Goal: Task Accomplishment & Management: Use online tool/utility

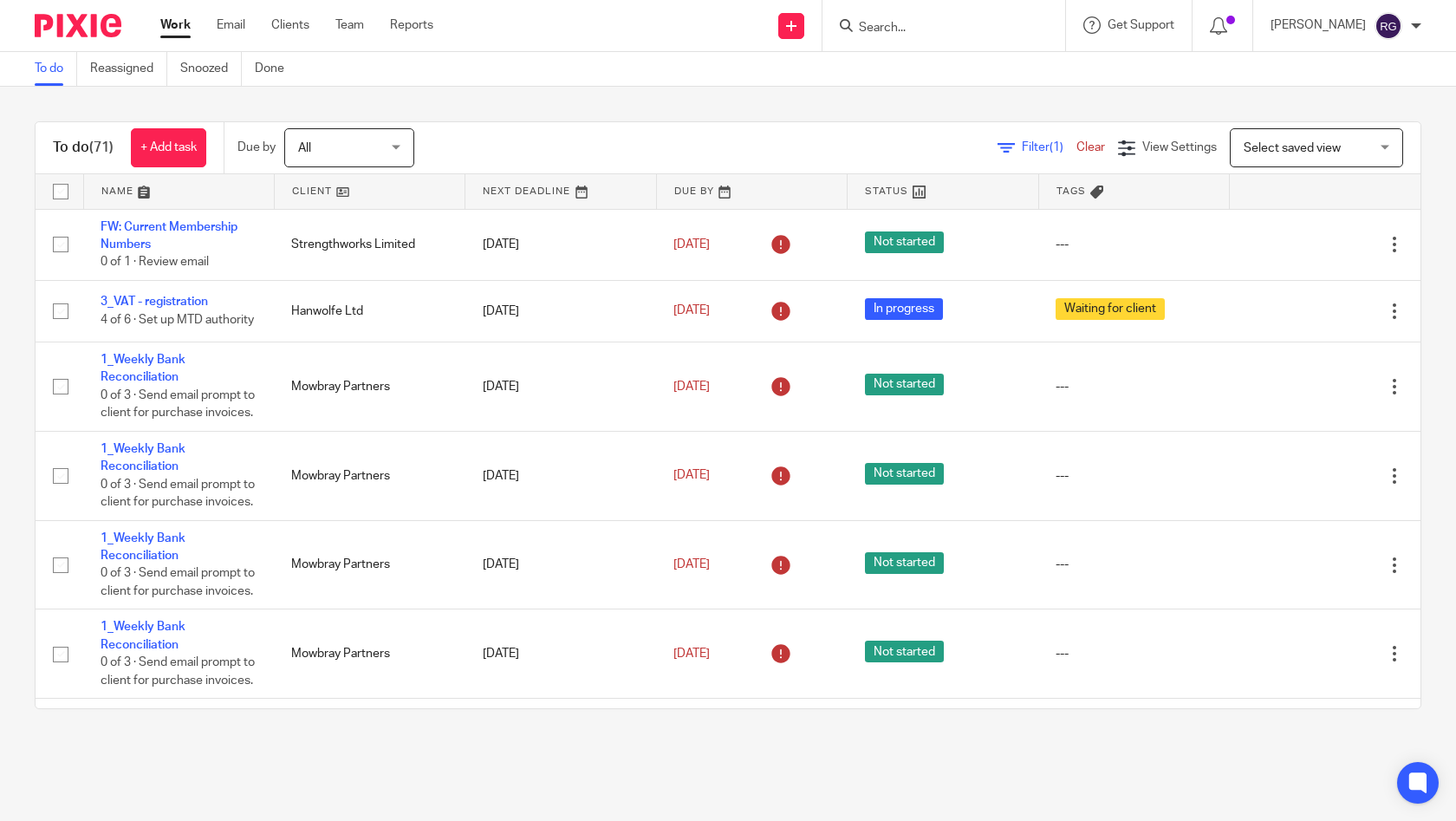
scroll to position [3252, 0]
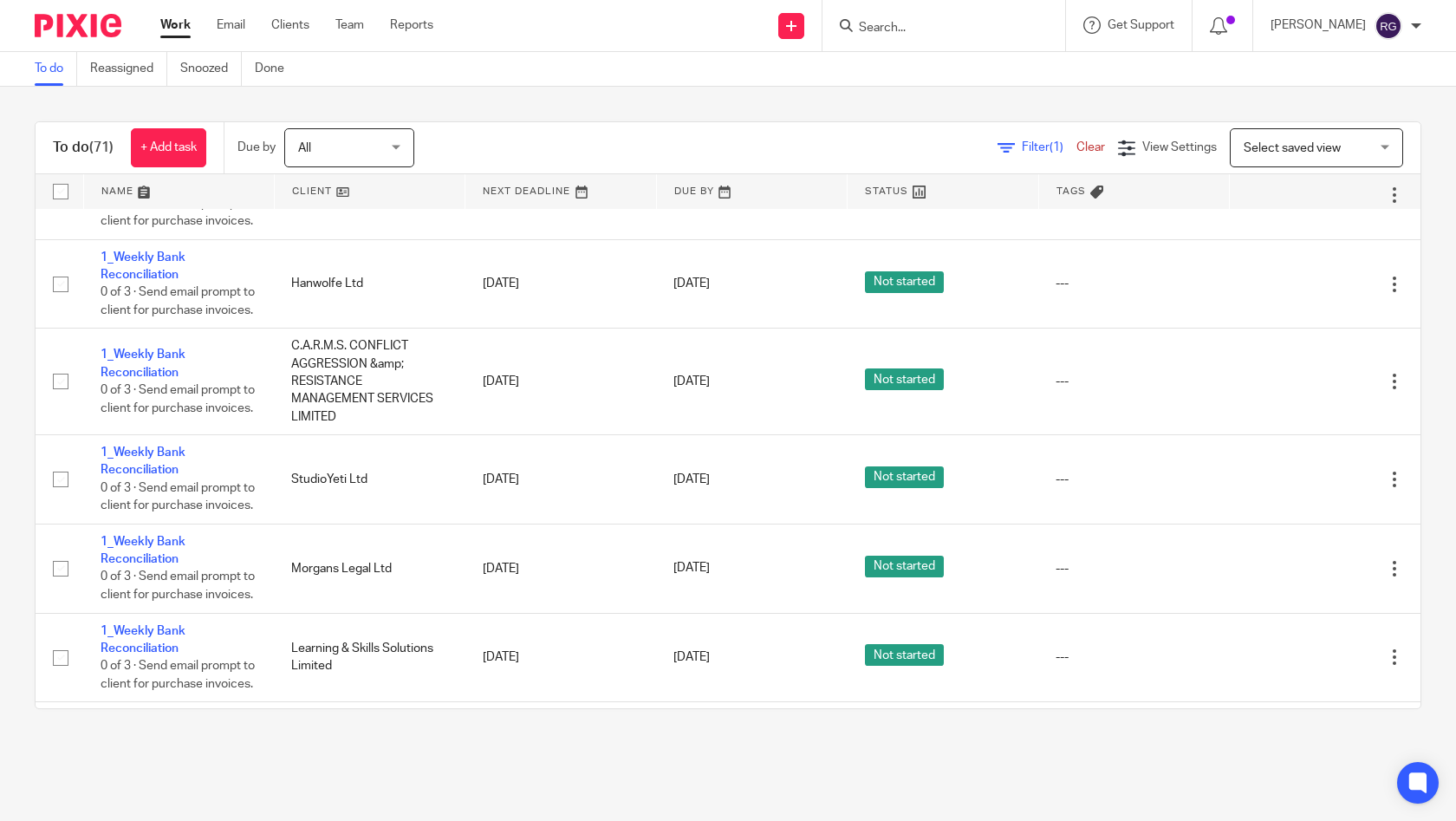
click at [894, 30] on input "Search" at bounding box center [934, 29] width 156 height 16
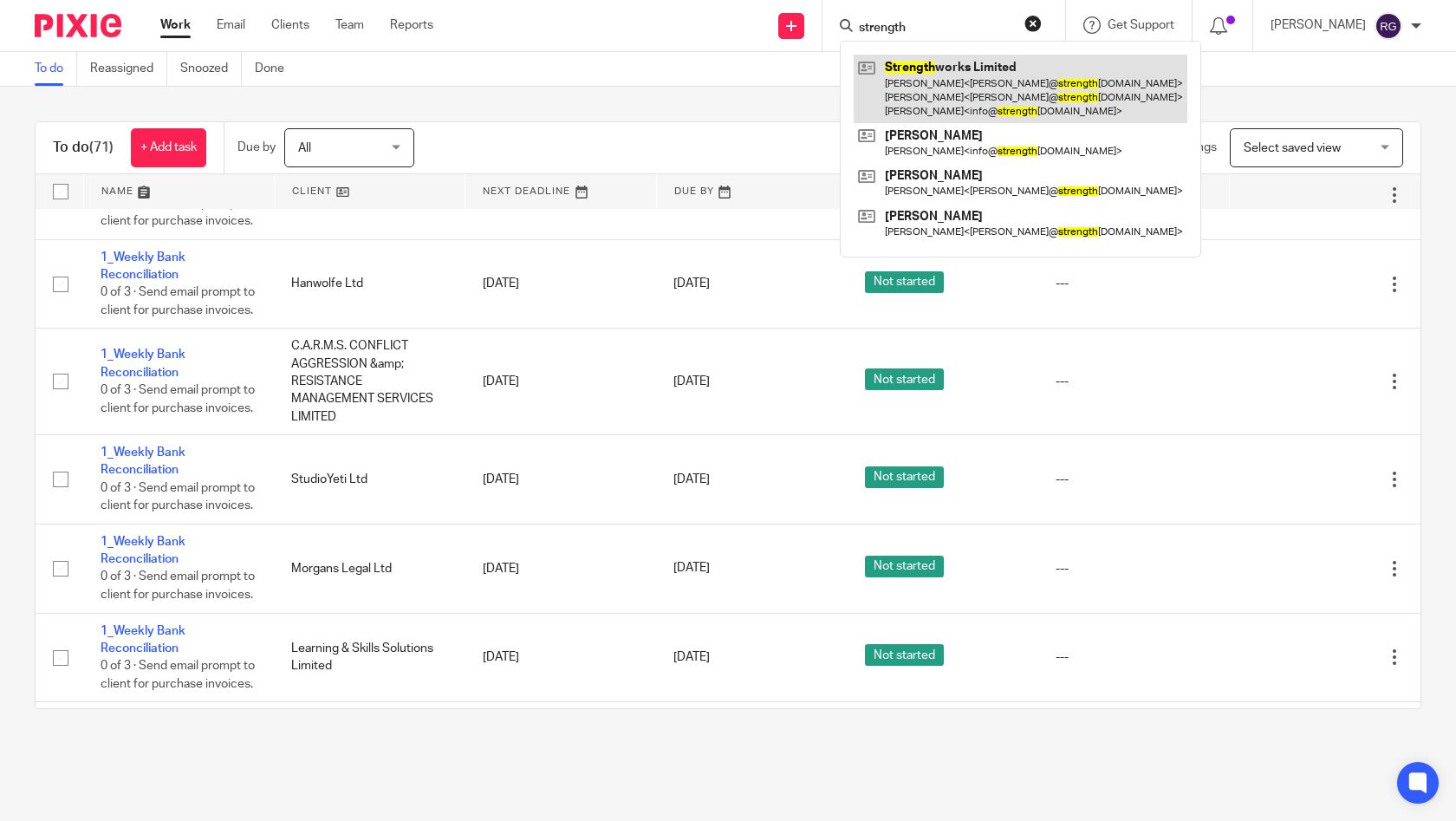
type input "strength"
click at [873, 80] on link at bounding box center [1019, 88] width 333 height 68
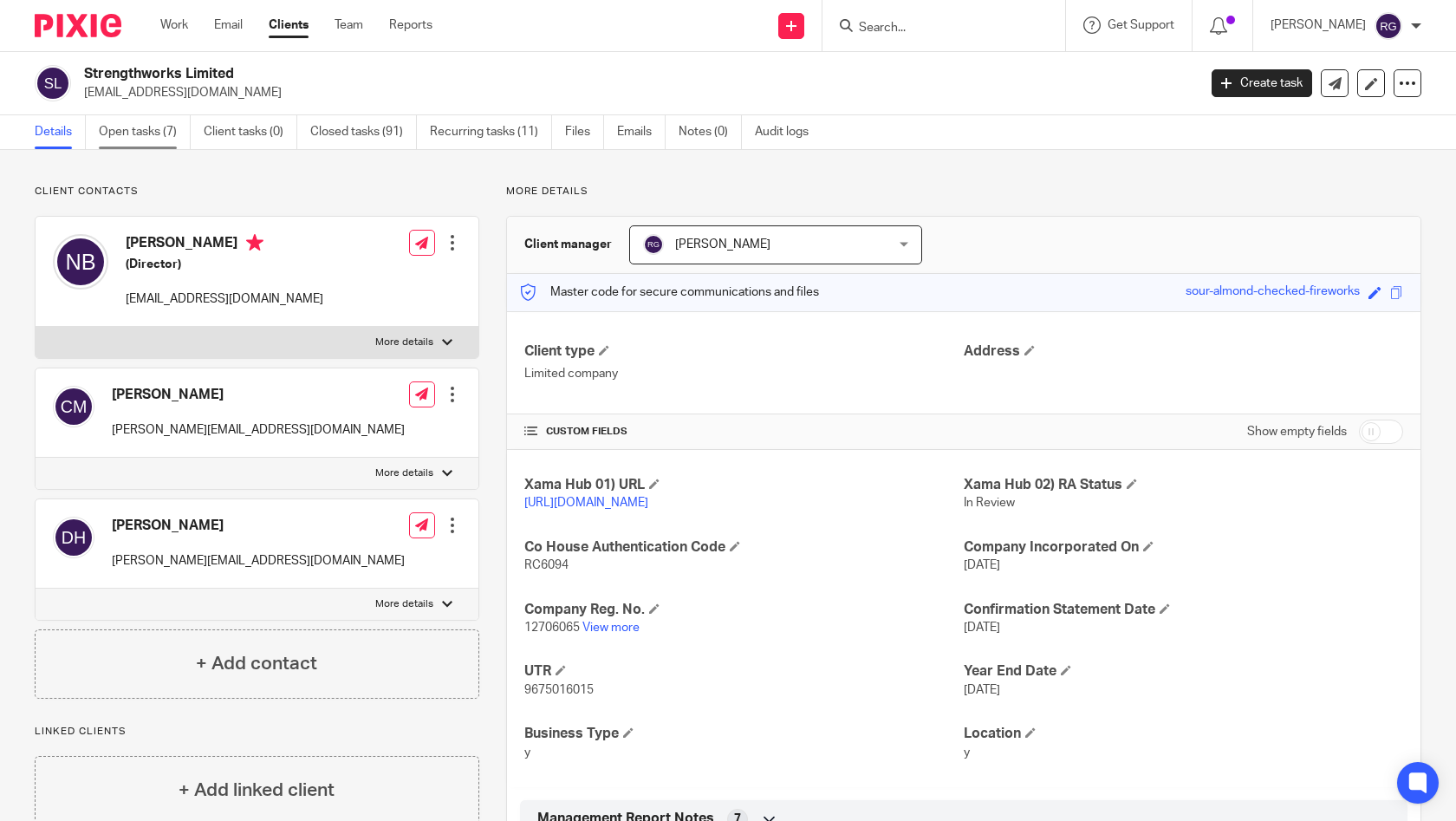
click at [164, 133] on link "Open tasks (7)" at bounding box center [144, 132] width 92 height 34
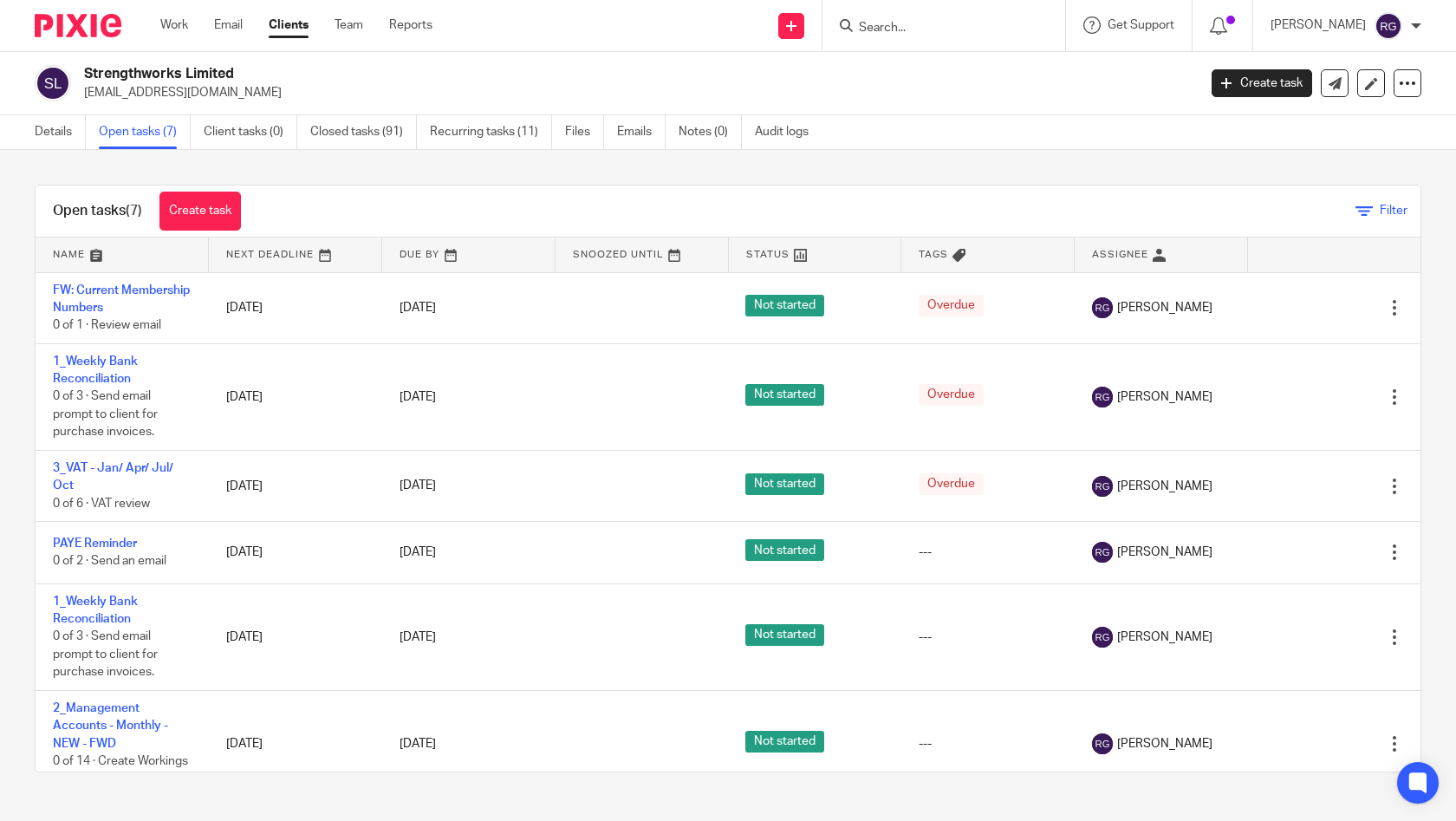
click at [1355, 205] on icon at bounding box center [1364, 212] width 18 height 18
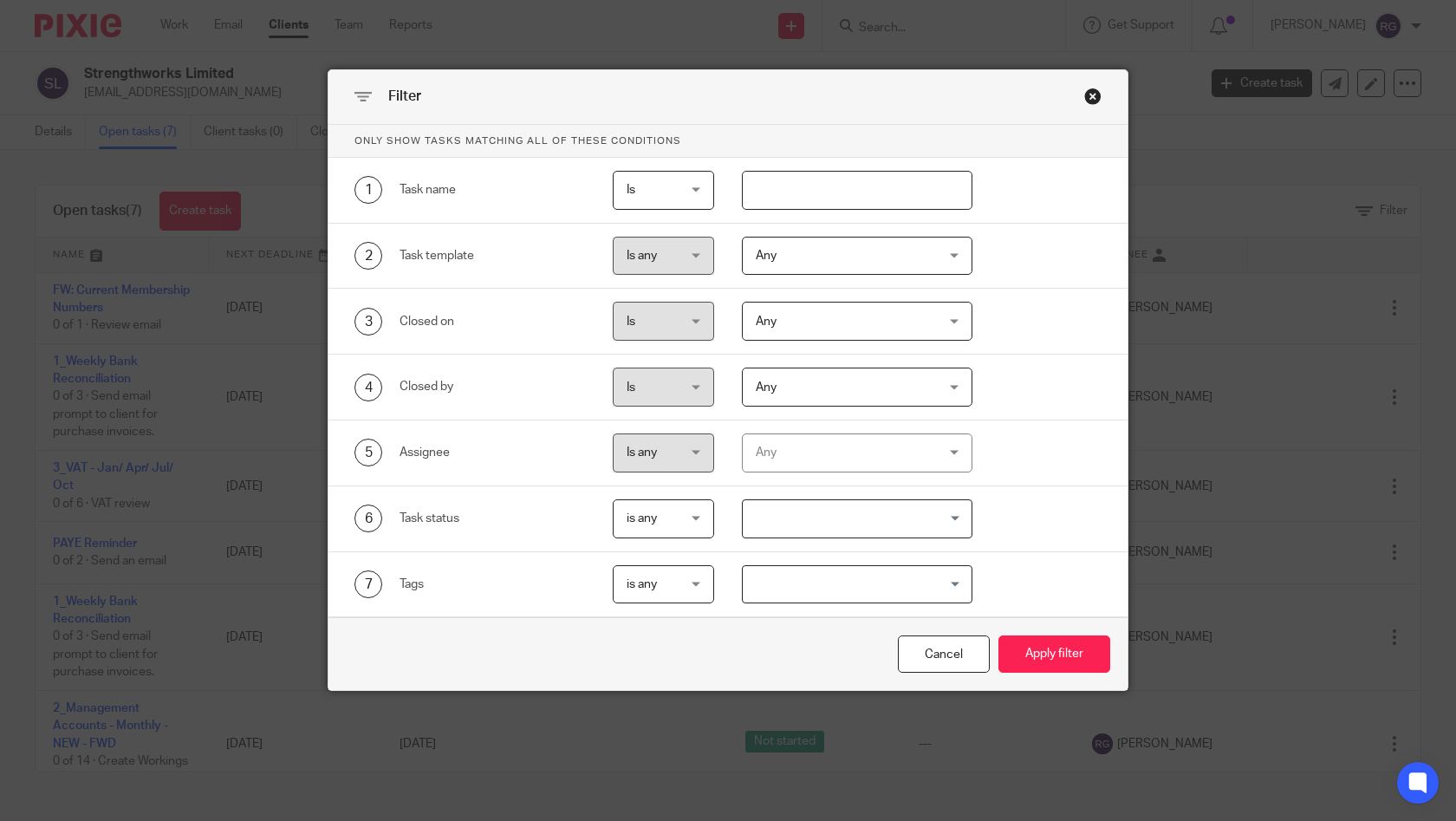
click at [856, 462] on div "Any" at bounding box center [842, 453] width 173 height 37
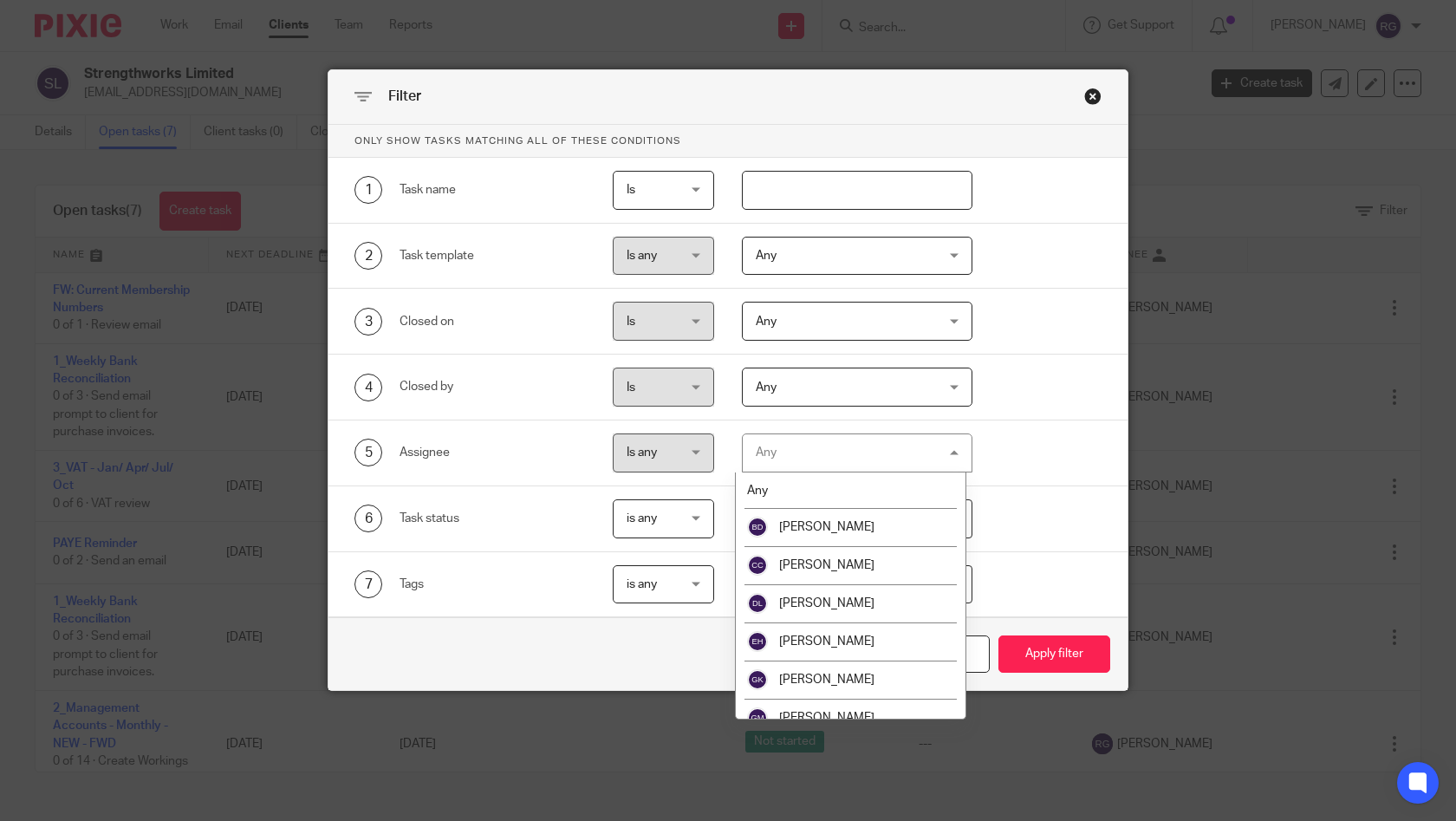
scroll to position [323, 0]
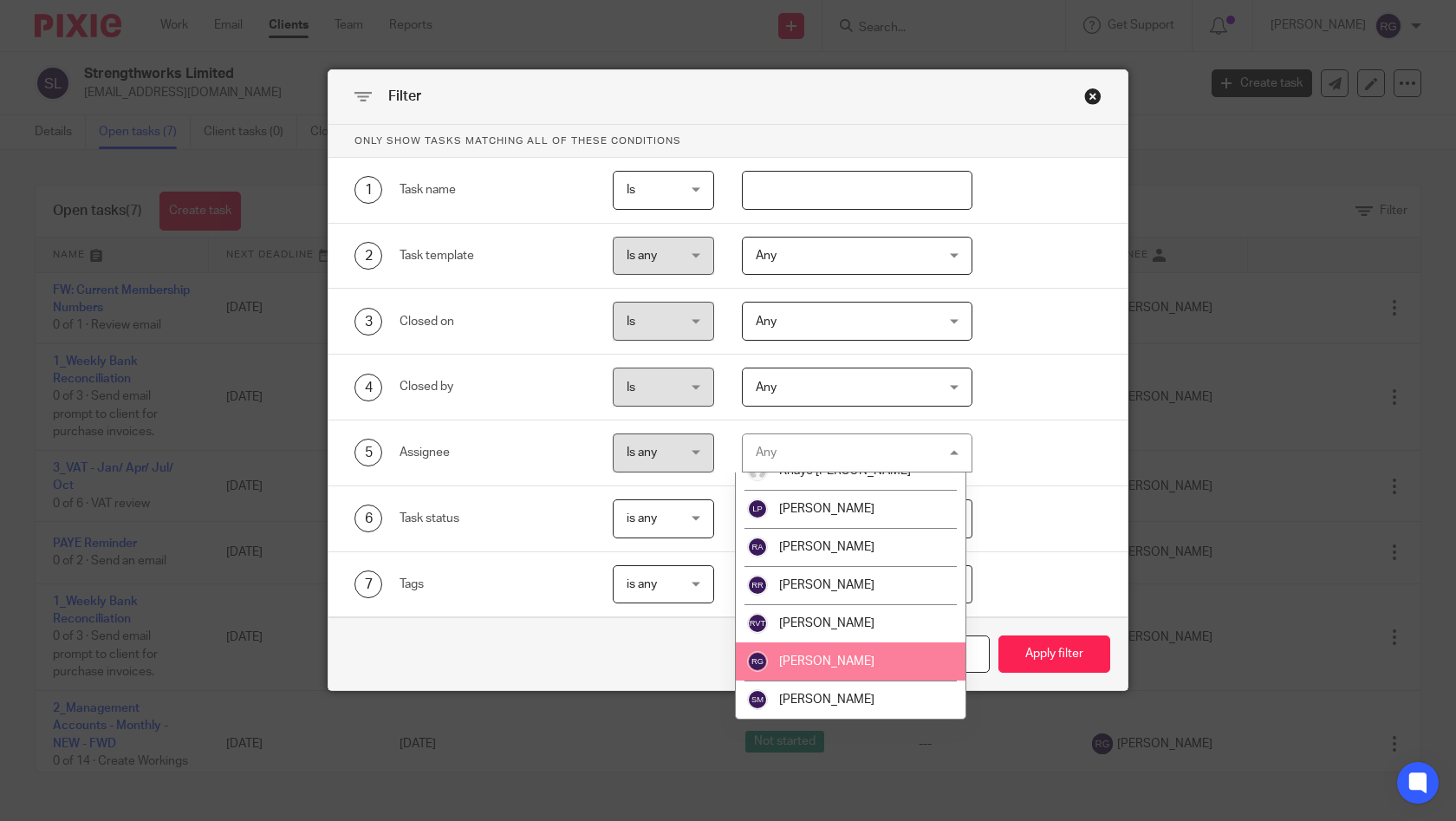
click at [851, 663] on span "[PERSON_NAME]" at bounding box center [826, 662] width 95 height 12
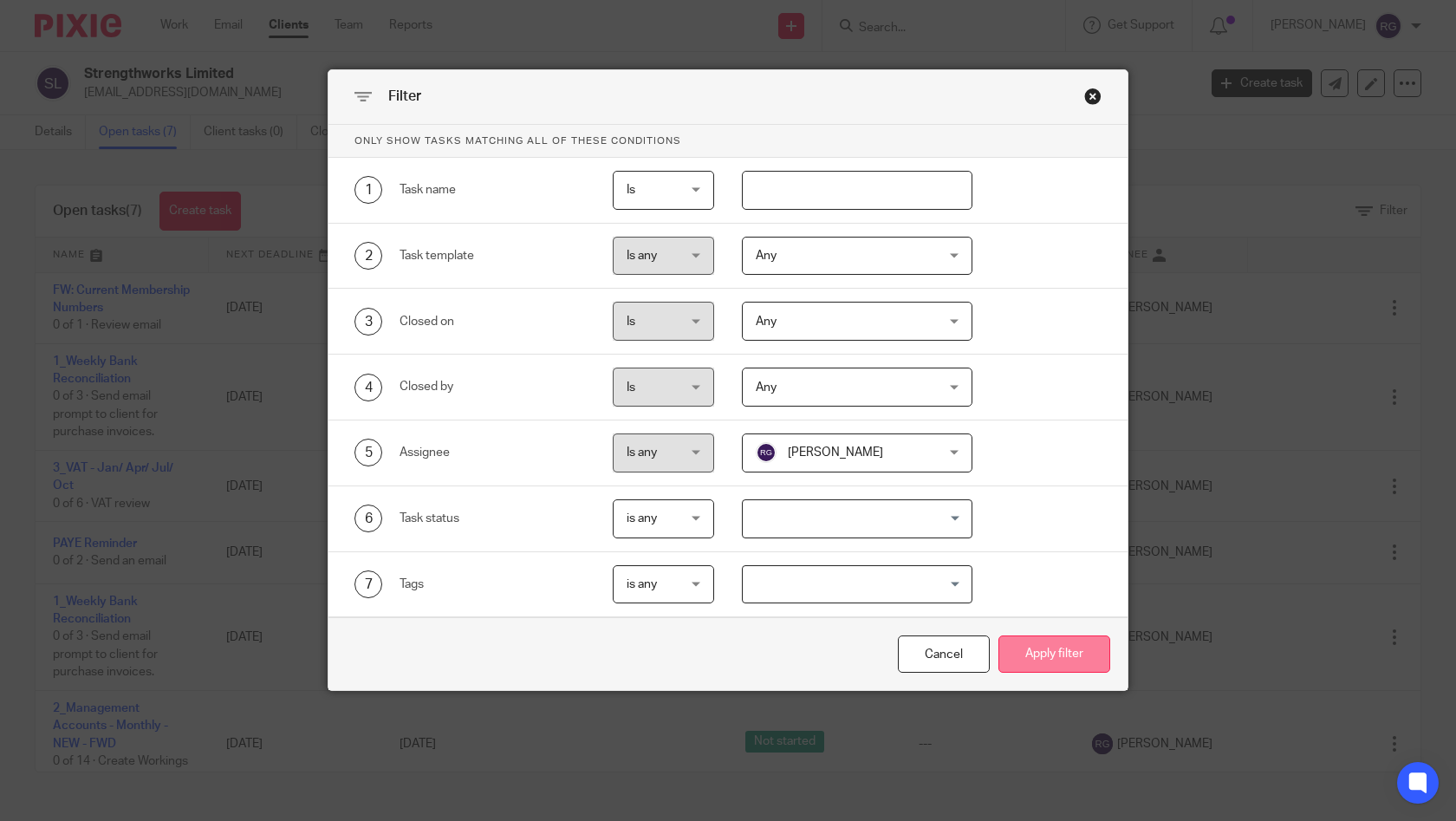
click at [1030, 649] on button "Apply filter" at bounding box center [1054, 654] width 112 height 38
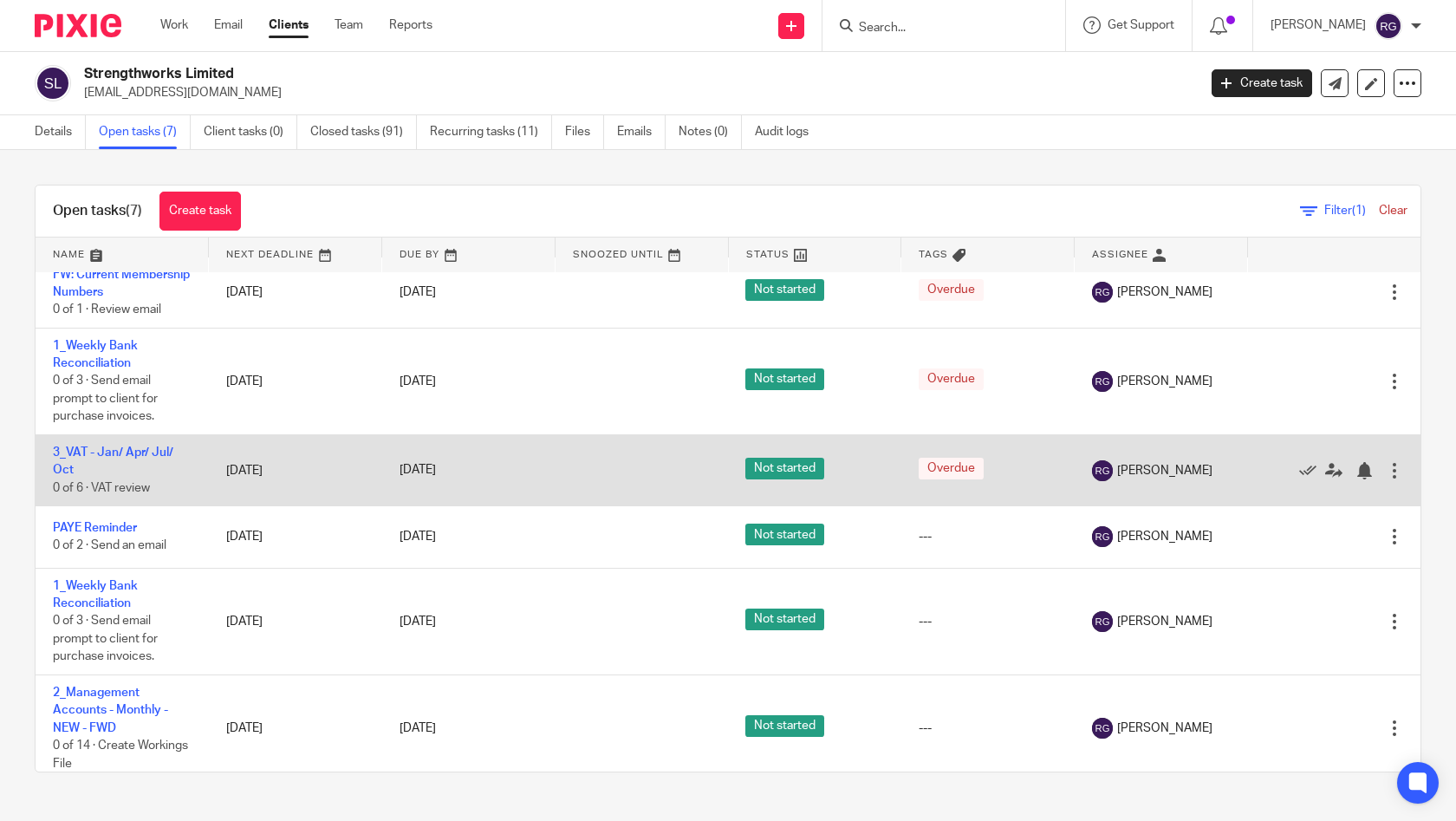
scroll to position [49, 0]
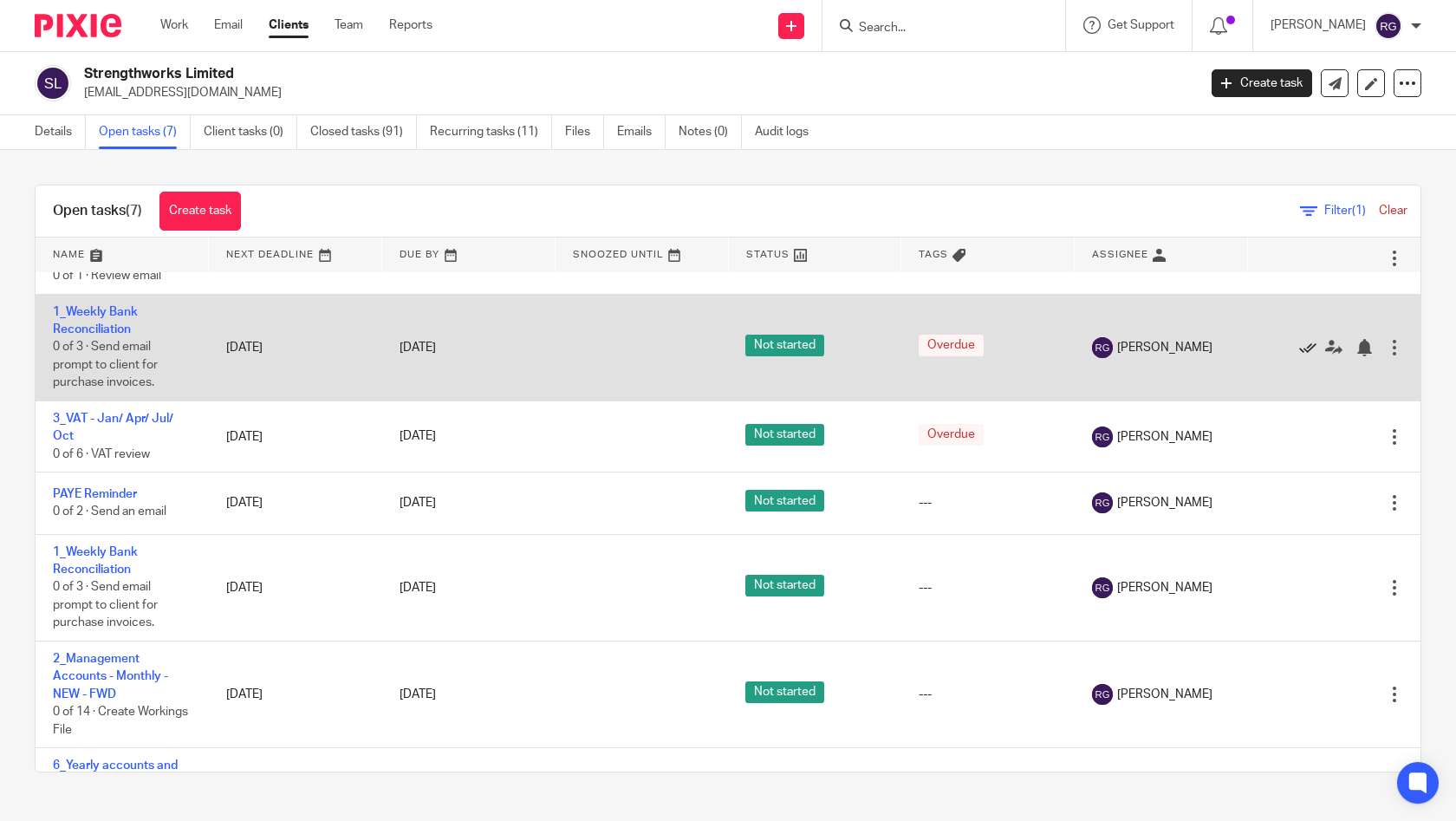
click at [1298, 353] on icon at bounding box center [1307, 347] width 18 height 18
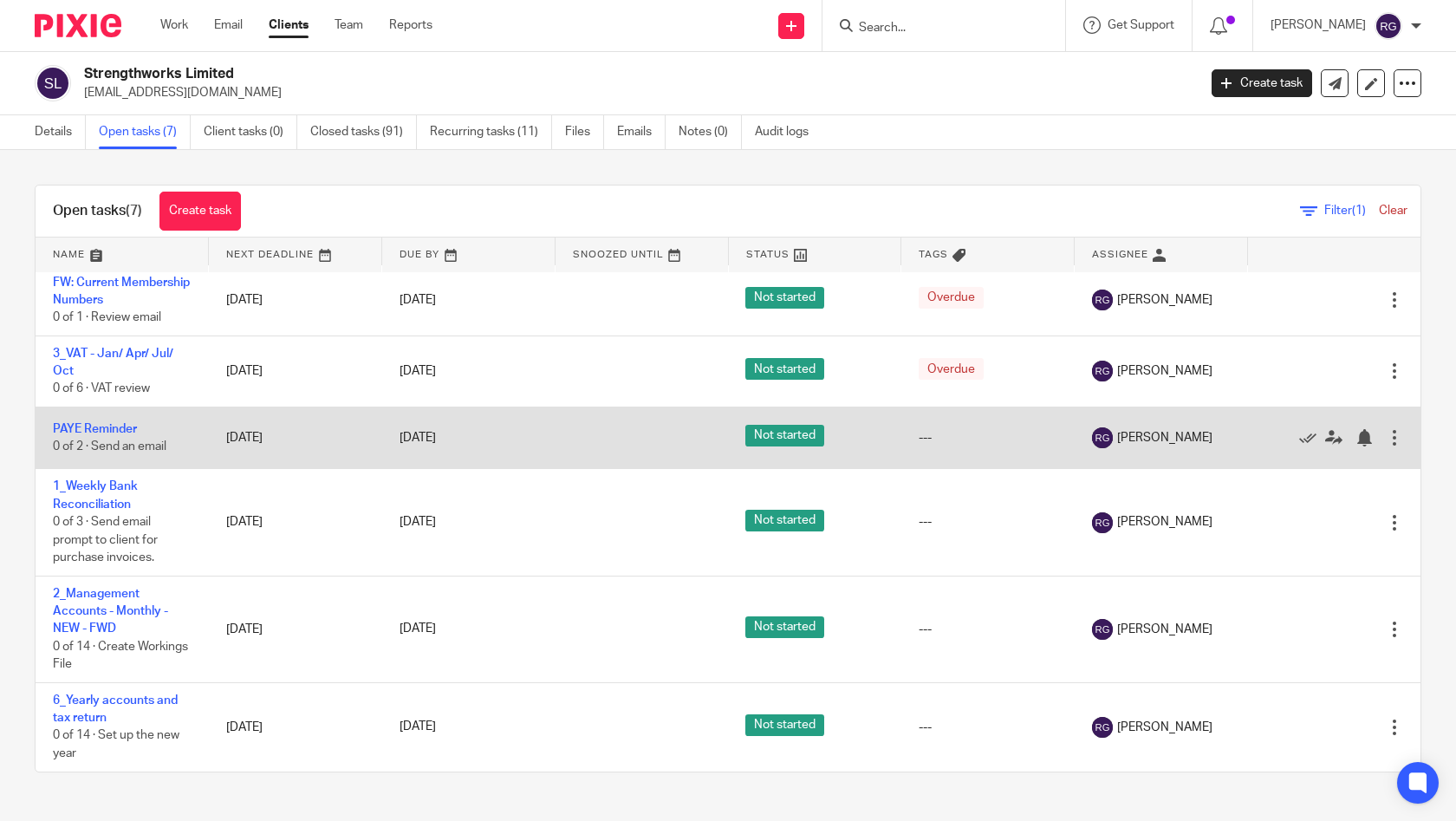
scroll to position [0, 0]
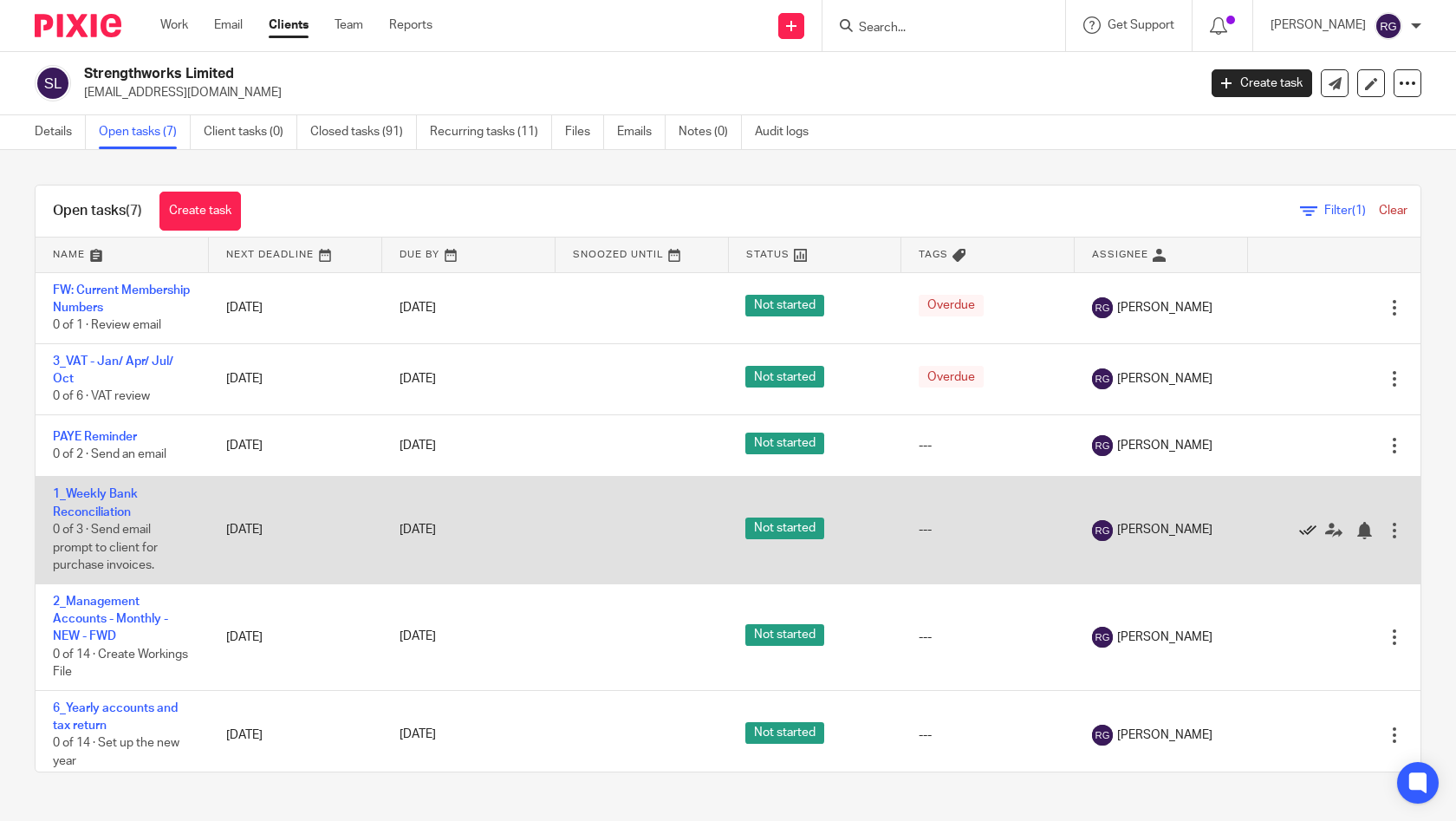
click at [1298, 535] on icon at bounding box center [1307, 530] width 18 height 18
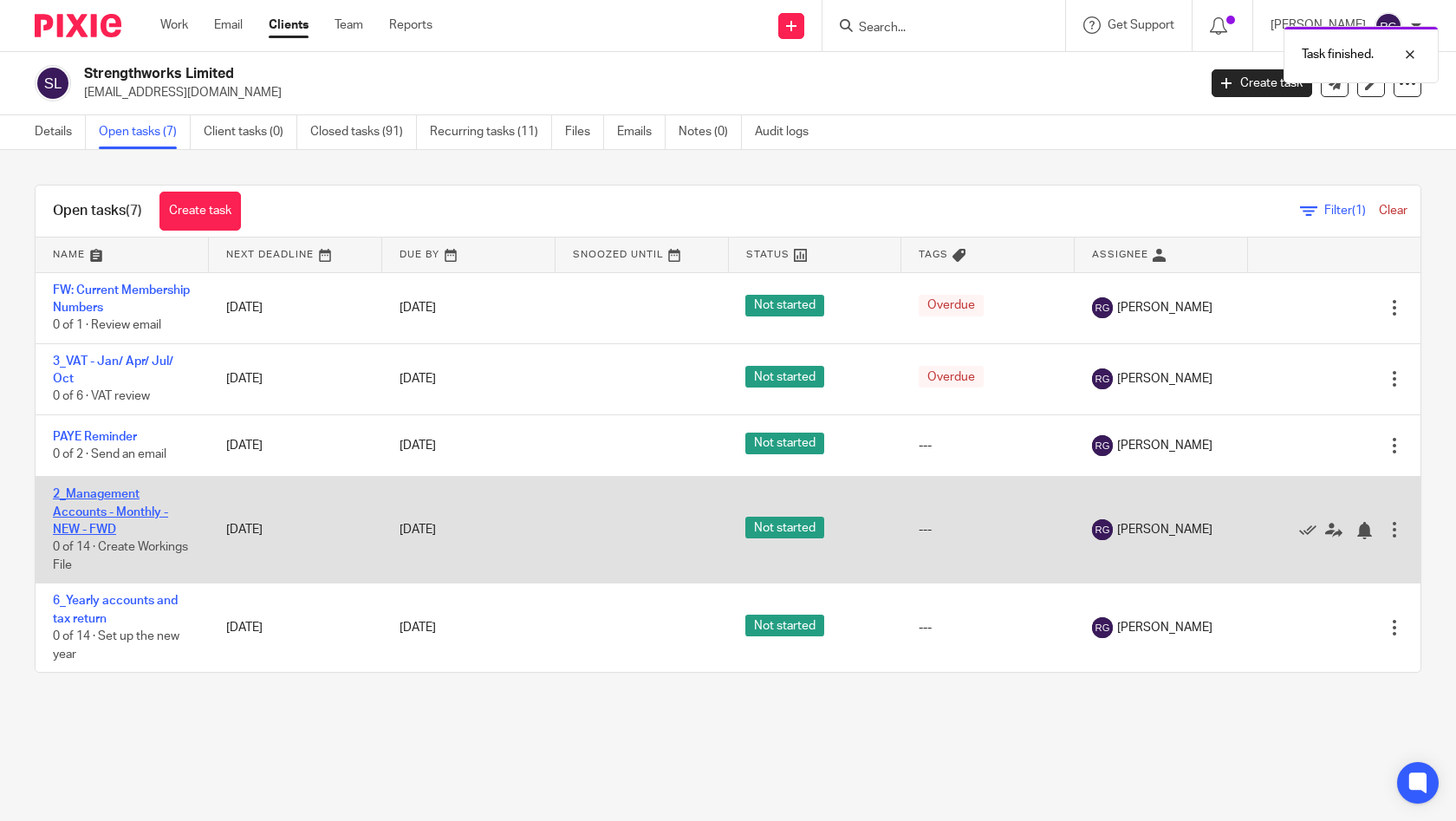
click at [106, 515] on link "2_Management Accounts - Monthly - NEW - FWD" at bounding box center [110, 511] width 116 height 47
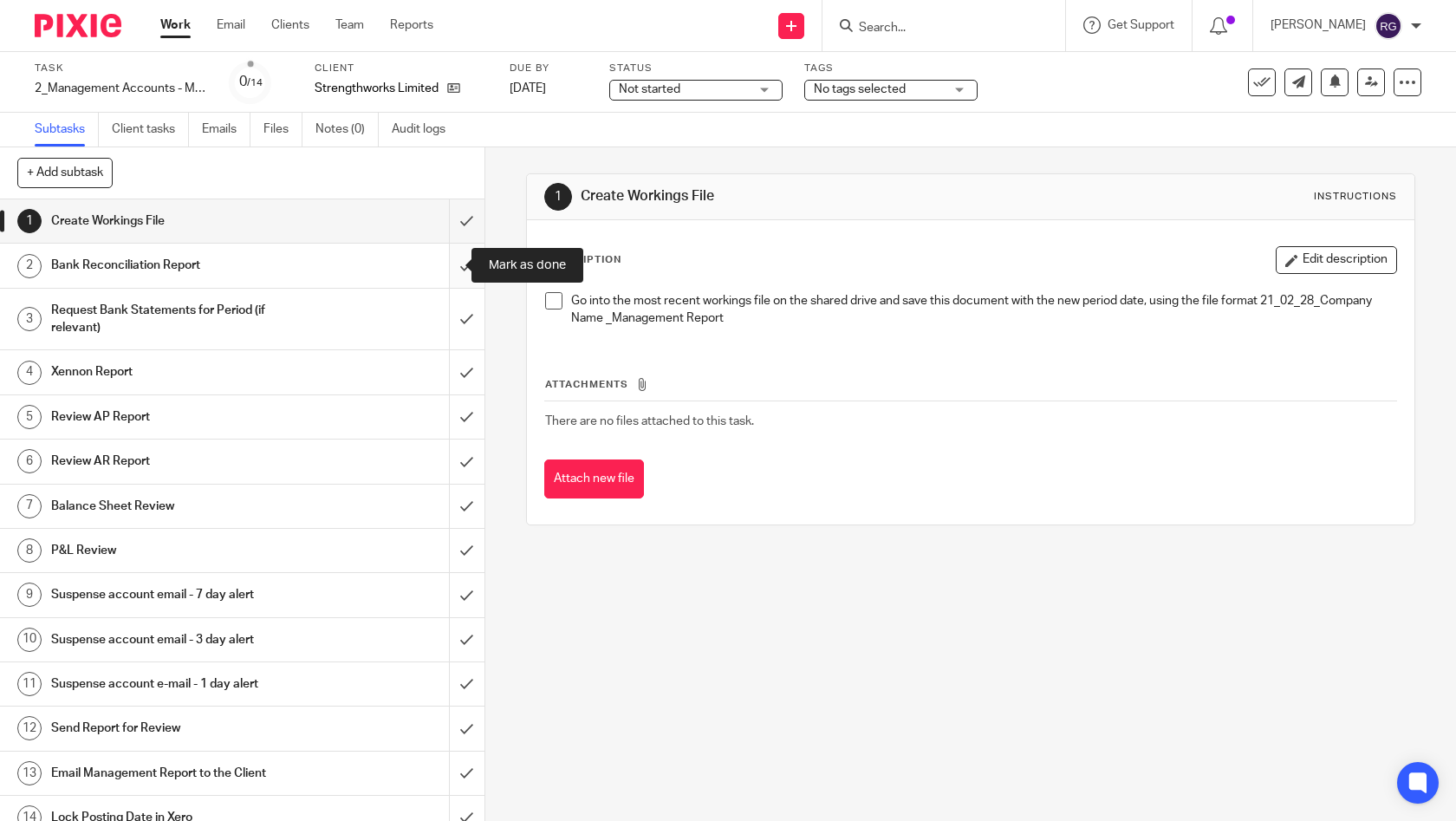
click at [451, 263] on input "submit" at bounding box center [242, 265] width 485 height 44
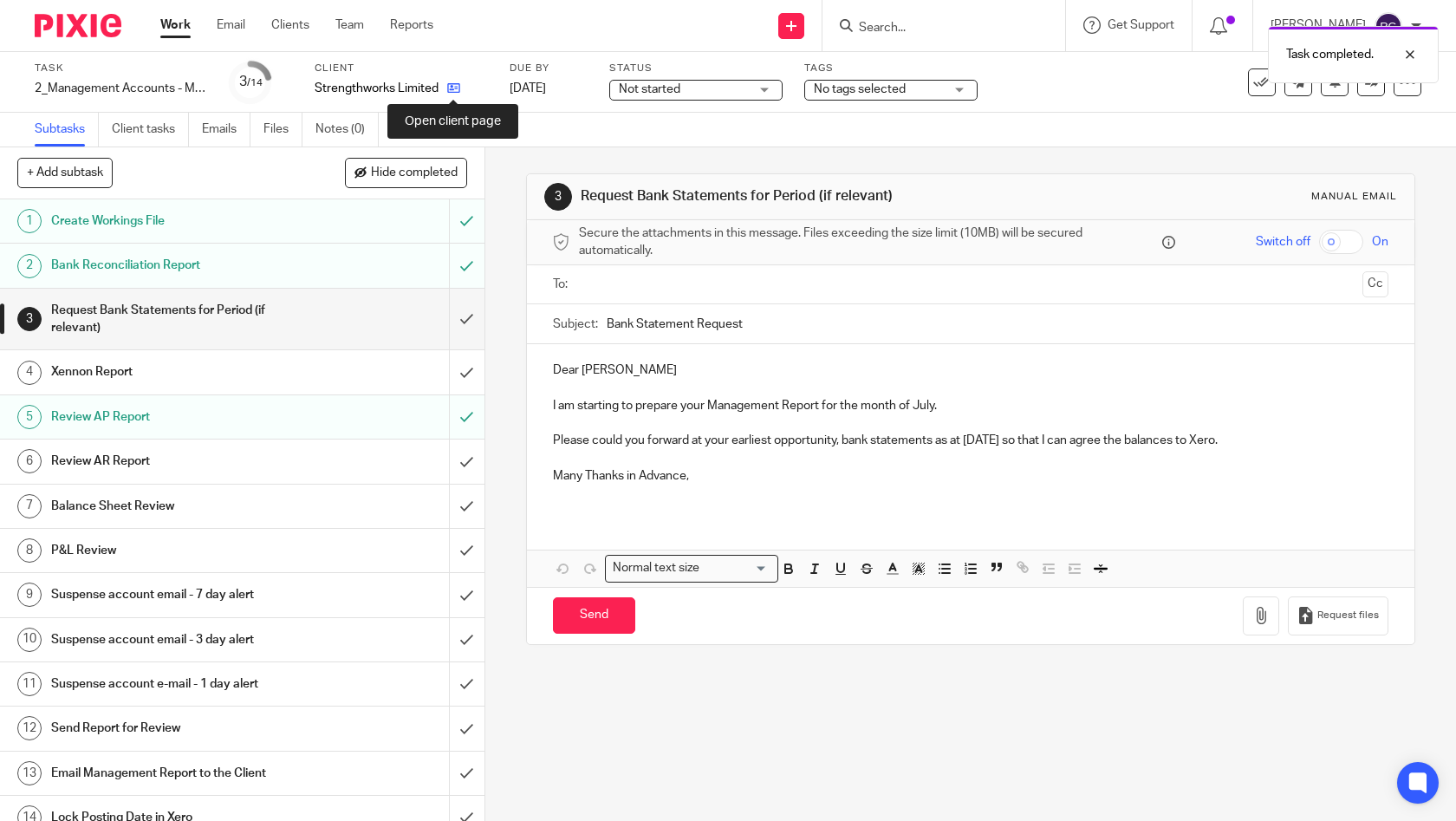
click at [454, 84] on icon at bounding box center [453, 88] width 13 height 13
